Goal: Check status

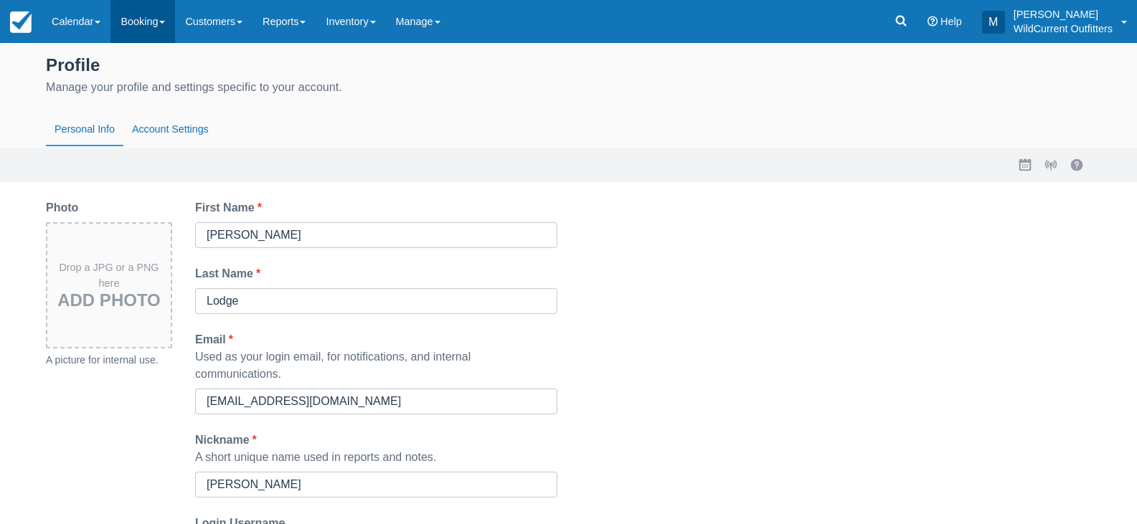
click at [141, 31] on link "Booking" at bounding box center [142, 21] width 65 height 43
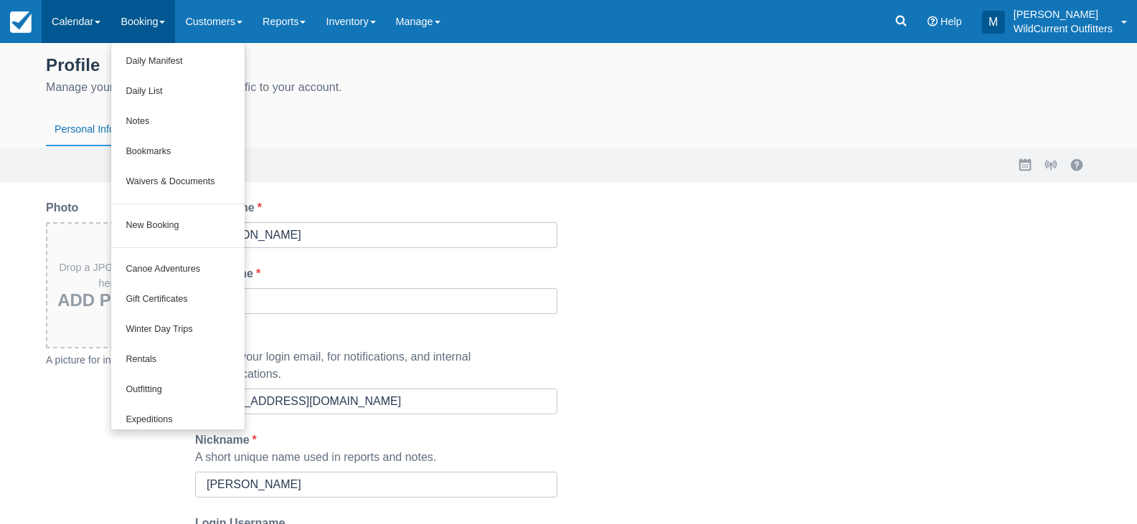
click at [62, 4] on link "Calendar" at bounding box center [76, 21] width 69 height 43
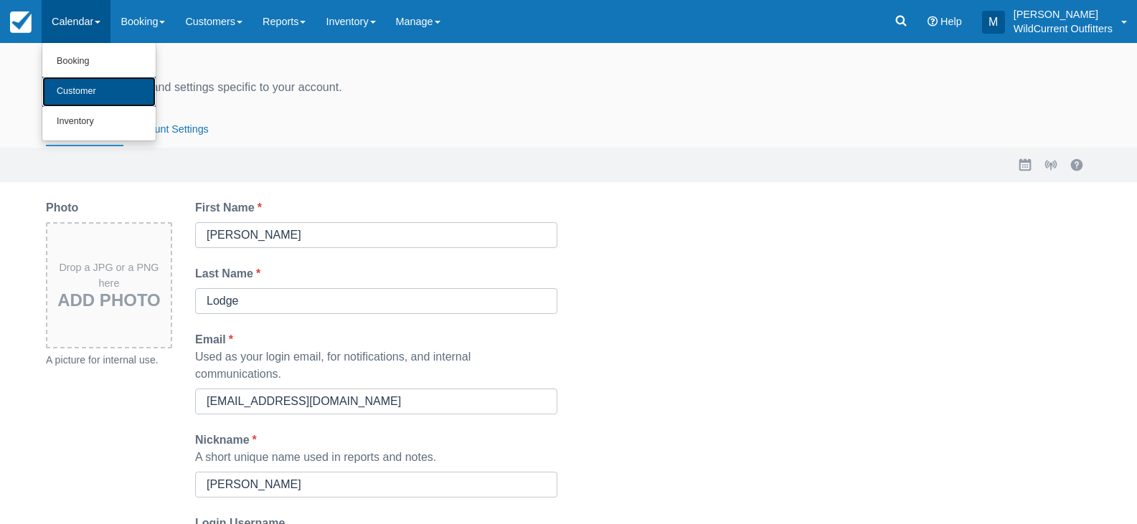
click at [96, 100] on link "Customer" at bounding box center [98, 92] width 113 height 30
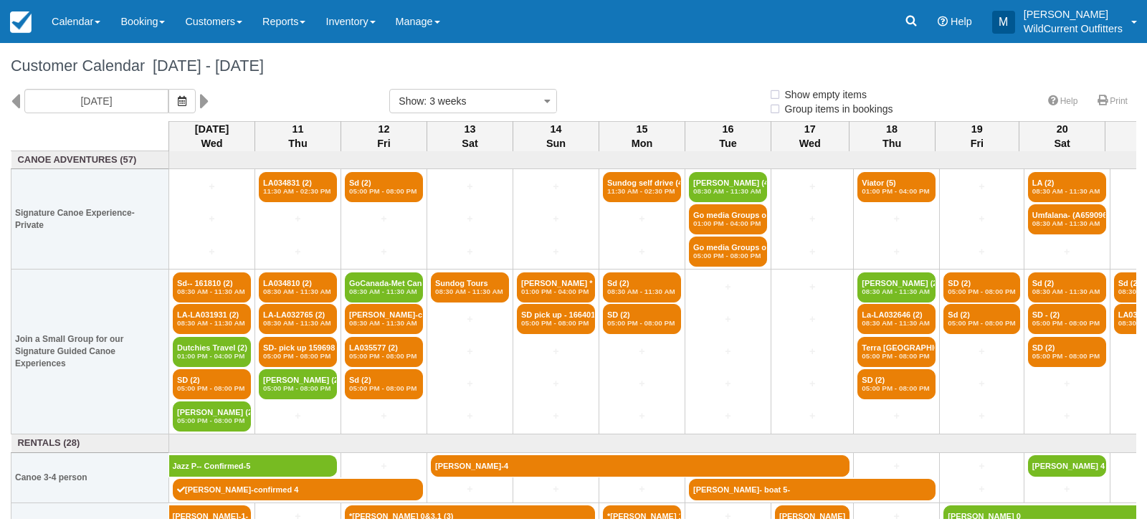
select select
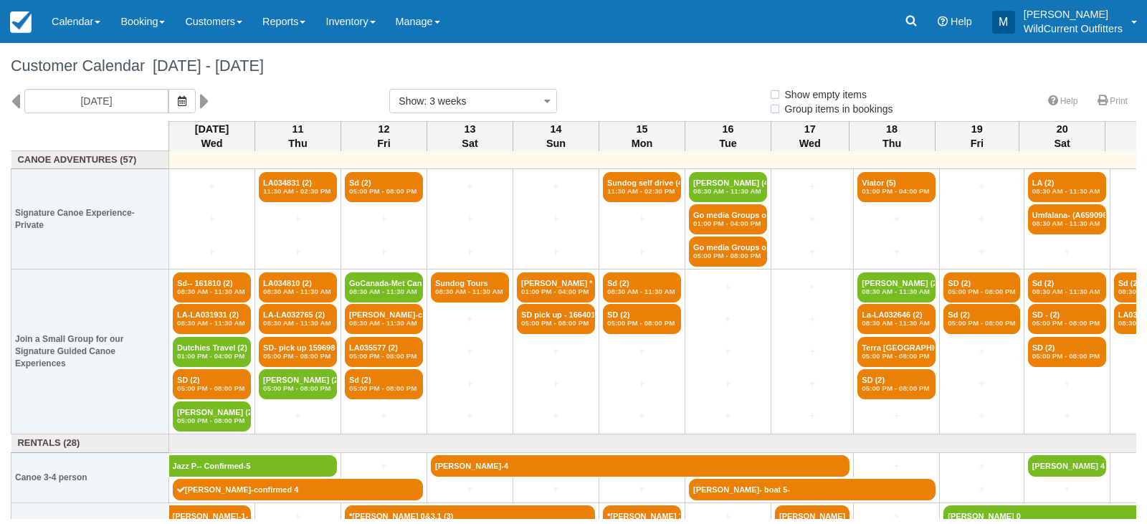
select select
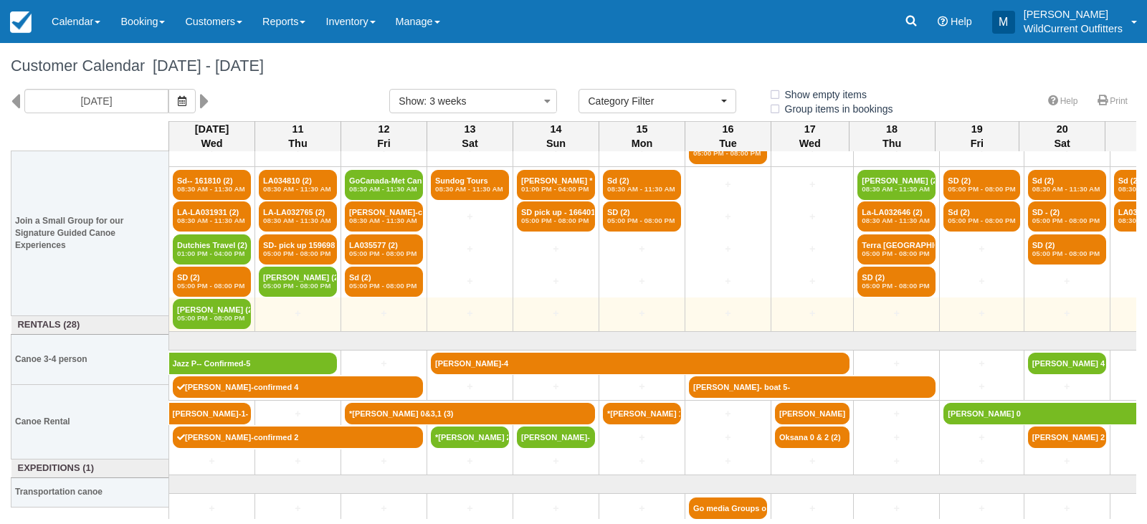
scroll to position [118, 0]
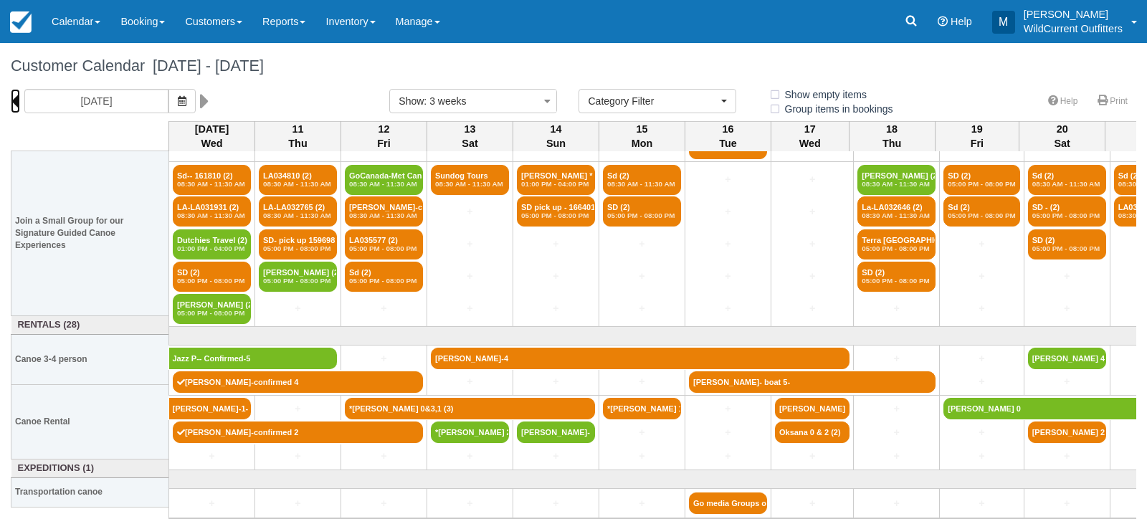
click at [13, 93] on icon at bounding box center [15, 101] width 9 height 24
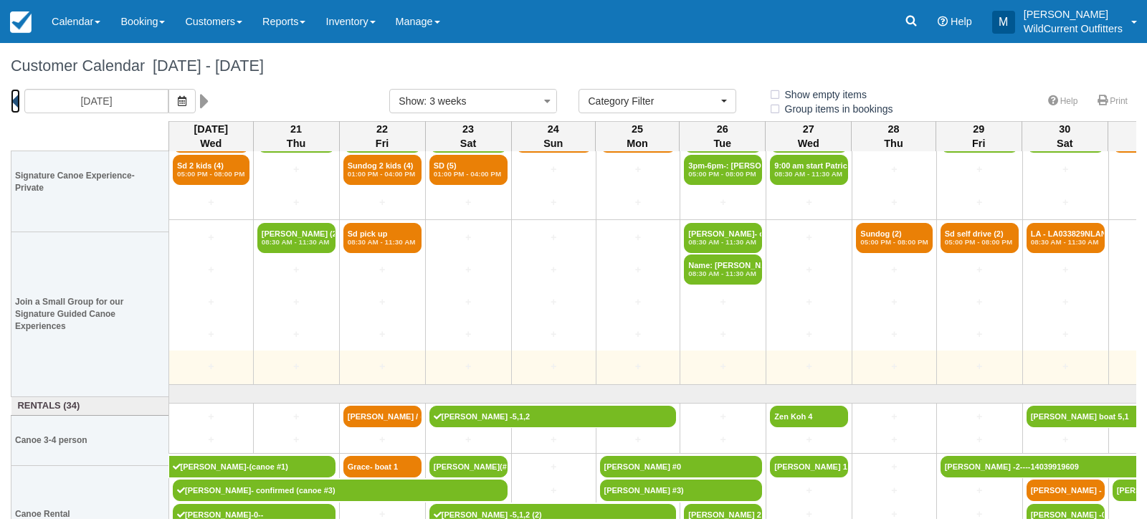
scroll to position [94, 0]
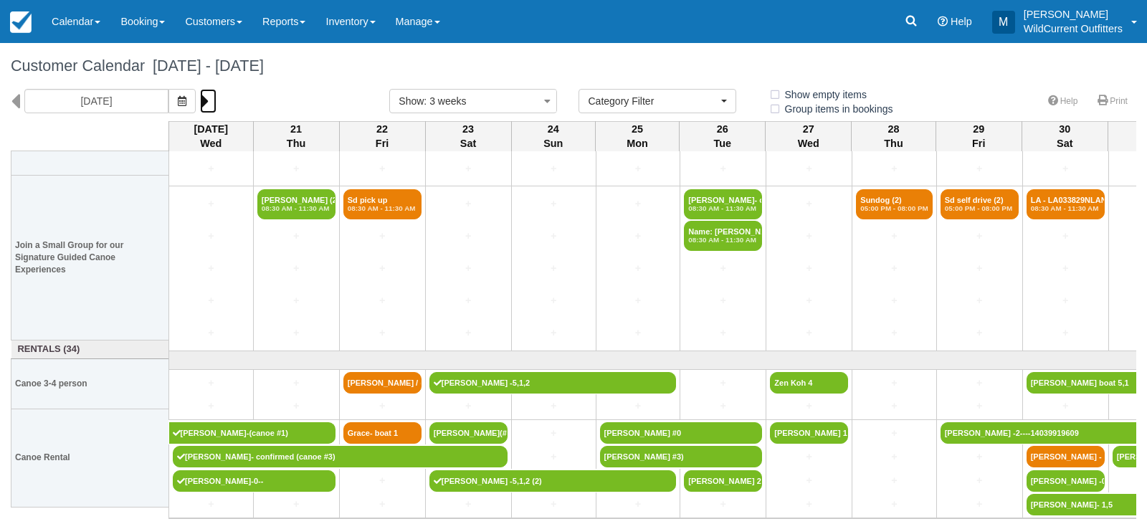
click at [204, 98] on icon at bounding box center [204, 101] width 9 height 24
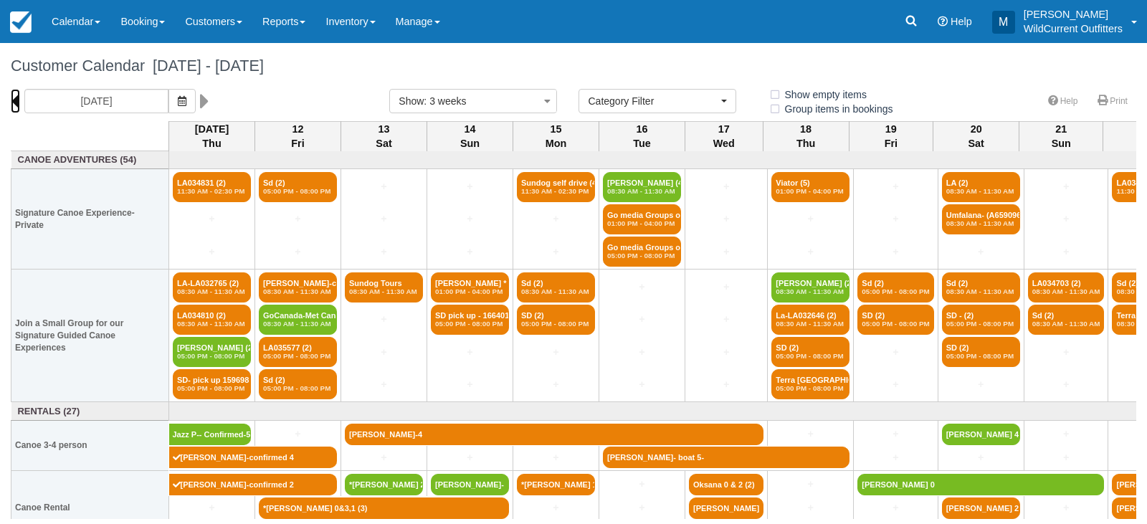
click at [16, 95] on icon at bounding box center [15, 101] width 9 height 24
type input "[DATE]"
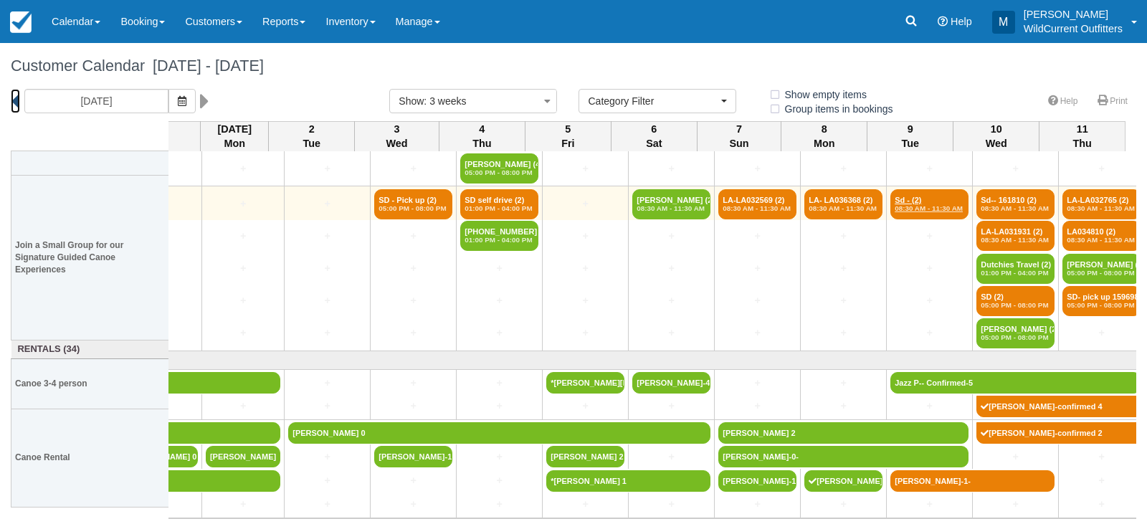
scroll to position [94, 909]
